Goal: Information Seeking & Learning: Understand process/instructions

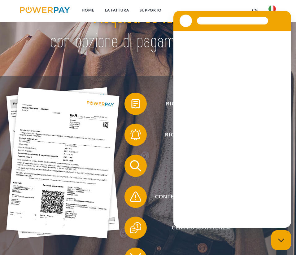
scroll to position [46, 0]
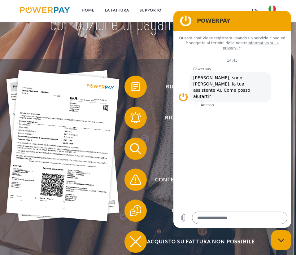
click at [184, 20] on figure at bounding box center [186, 21] width 12 height 12
click at [125, 9] on link "LA FATTURA" at bounding box center [117, 10] width 35 height 11
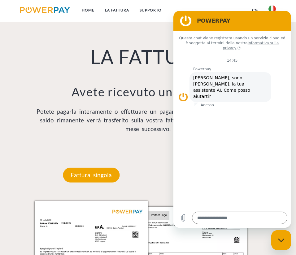
click at [161, 78] on div "LA FATTURA Avete ricevuto una fattura ? Potete pagarla interamente o effettuare…" at bounding box center [148, 74] width 237 height 150
click at [243, 7] on nav "Home LA FATTURA [GEOGRAPHIC_DATA] CG" at bounding box center [148, 11] width 296 height 22
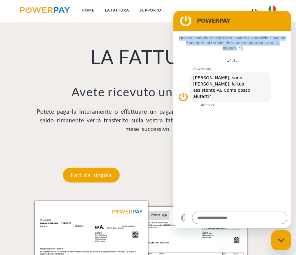
drag, startPoint x: 243, startPoint y: 19, endPoint x: 212, endPoint y: 50, distance: 43.1
click at [212, 50] on div "POWERPAY Questa chat viene registrata usando un servizio cloud ed è soggetta ai…" at bounding box center [232, 119] width 118 height 217
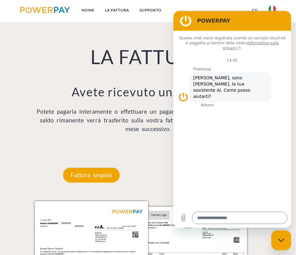
click at [186, 17] on figure at bounding box center [186, 21] width 12 height 12
click at [185, 19] on figure at bounding box center [186, 21] width 12 height 12
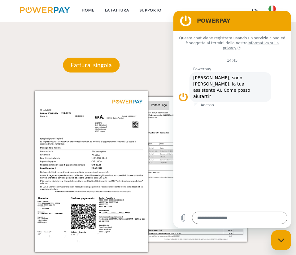
scroll to position [475, 0]
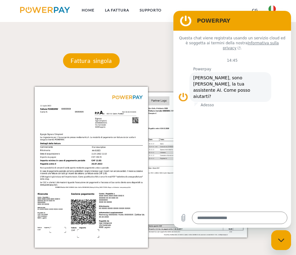
click at [280, 241] on icon "Chiudi la finestra di messaggistica" at bounding box center [281, 240] width 7 height 4
type textarea "*"
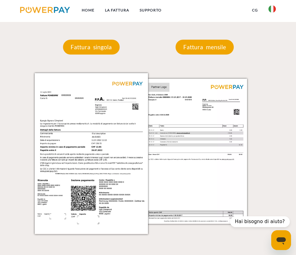
scroll to position [484, 0]
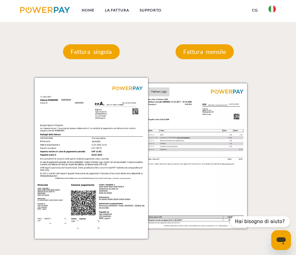
click at [254, 10] on link "CG" at bounding box center [255, 10] width 16 height 11
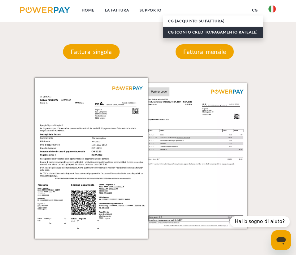
click at [230, 34] on link "CG (Conto Credito/Pagamento rateale)" at bounding box center [213, 32] width 100 height 11
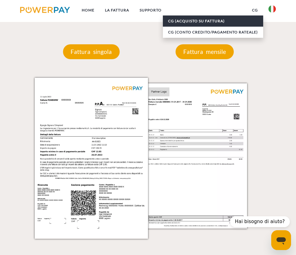
click at [199, 20] on link "CG (Acquisto su fattura)" at bounding box center [213, 20] width 100 height 11
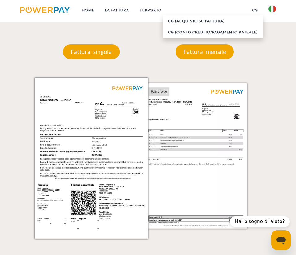
click at [166, 53] on div "Fattura mensile" at bounding box center [204, 52] width 95 height 52
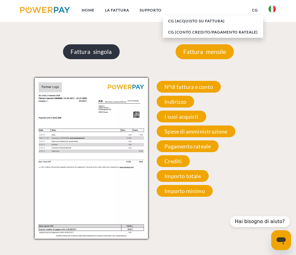
click at [100, 52] on p "Fattura singola" at bounding box center [91, 51] width 57 height 15
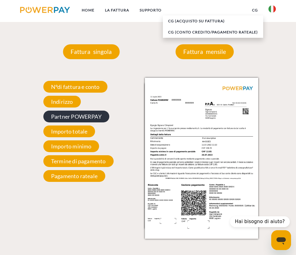
click at [89, 117] on span "Partner POWERPAY" at bounding box center [76, 117] width 66 height 12
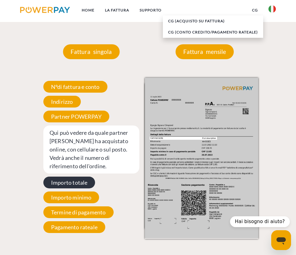
click at [74, 183] on span "Importo totale" at bounding box center [69, 182] width 52 height 12
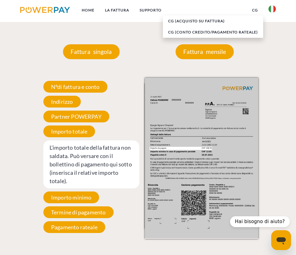
click at [172, 149] on img at bounding box center [201, 158] width 113 height 160
click at [146, 57] on div "Fattura singola Fattura singola N°di fattura e conto Il suo numero di fattura e…" at bounding box center [91, 132] width 113 height 213
click at [84, 7] on link "Home" at bounding box center [87, 10] width 23 height 11
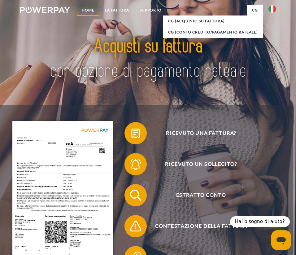
click at [89, 12] on link "Home" at bounding box center [87, 10] width 23 height 11
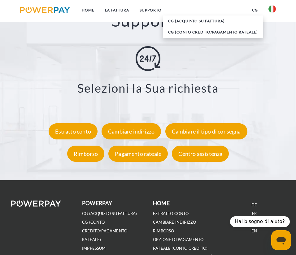
scroll to position [892, 0]
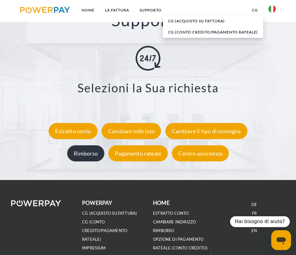
click at [89, 156] on div "Rimborso" at bounding box center [85, 153] width 37 height 16
